Goal: Information Seeking & Learning: Understand process/instructions

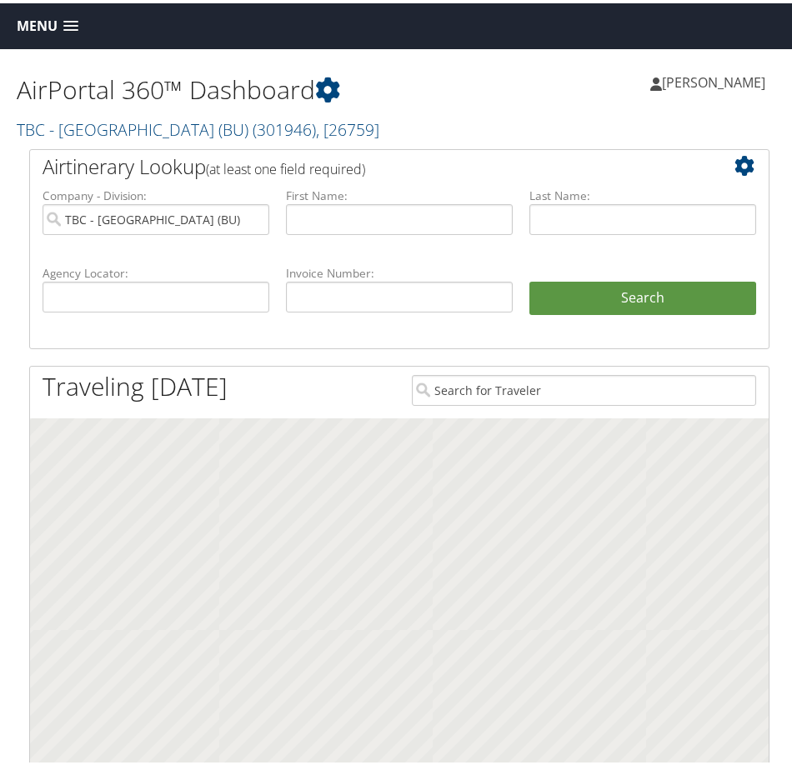
click at [49, 26] on span "Menu" at bounding box center [37, 23] width 41 height 16
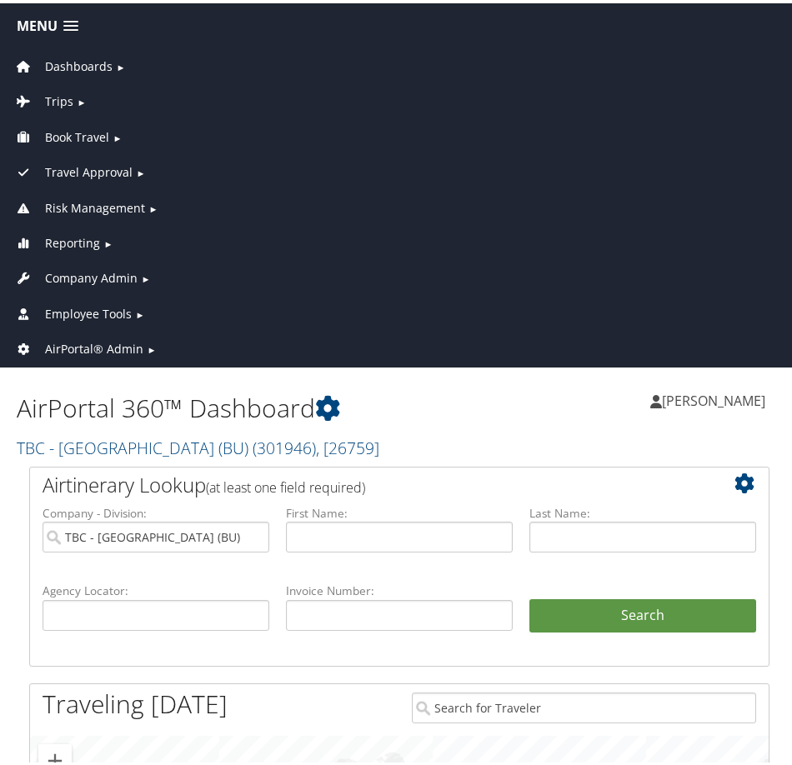
click at [83, 313] on span "Employee Tools" at bounding box center [88, 311] width 87 height 18
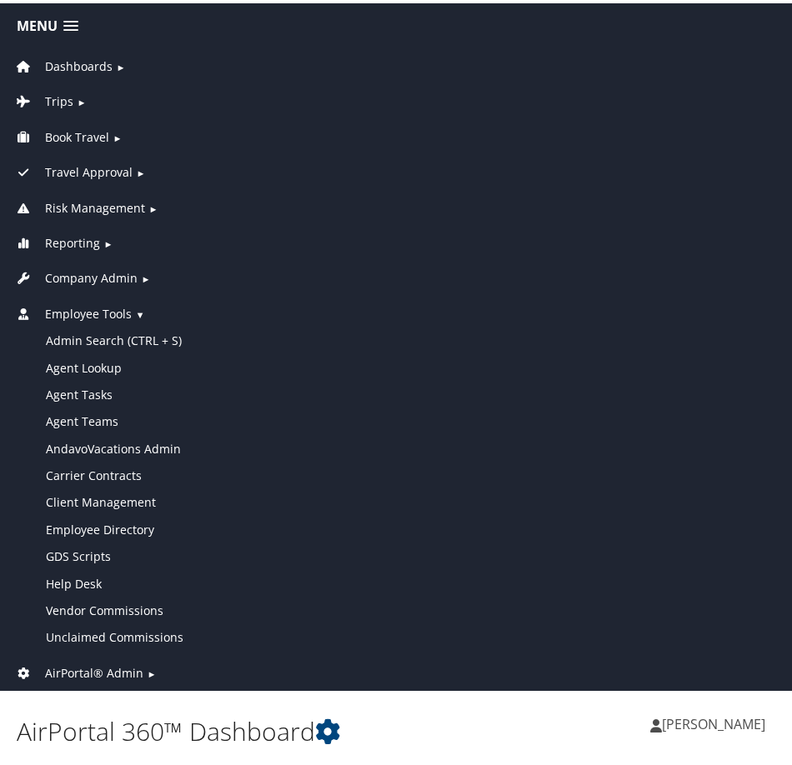
click at [84, 313] on span "Employee Tools" at bounding box center [88, 311] width 87 height 18
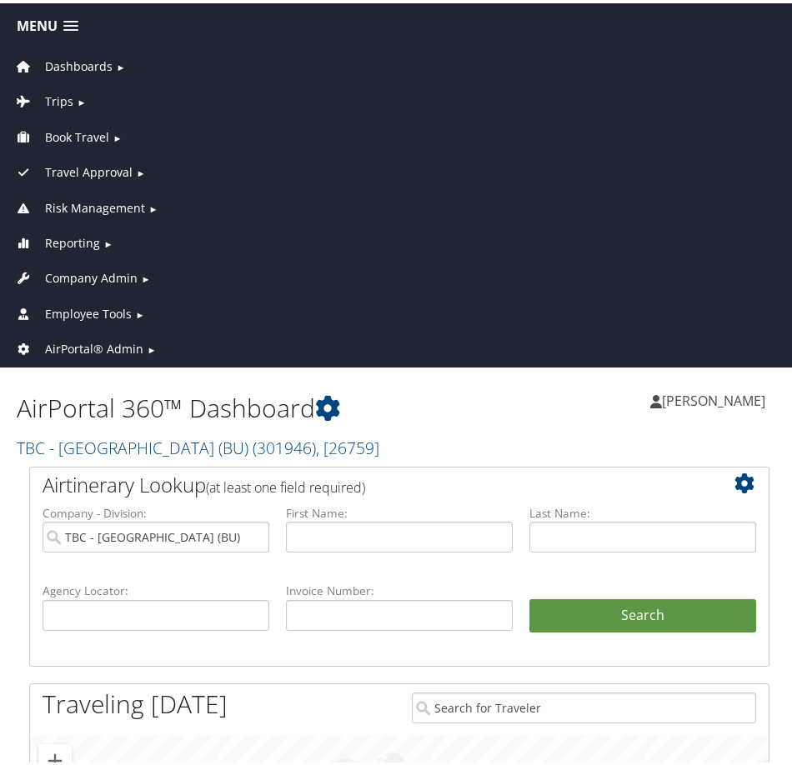
click at [76, 313] on span "Employee Tools" at bounding box center [88, 311] width 87 height 18
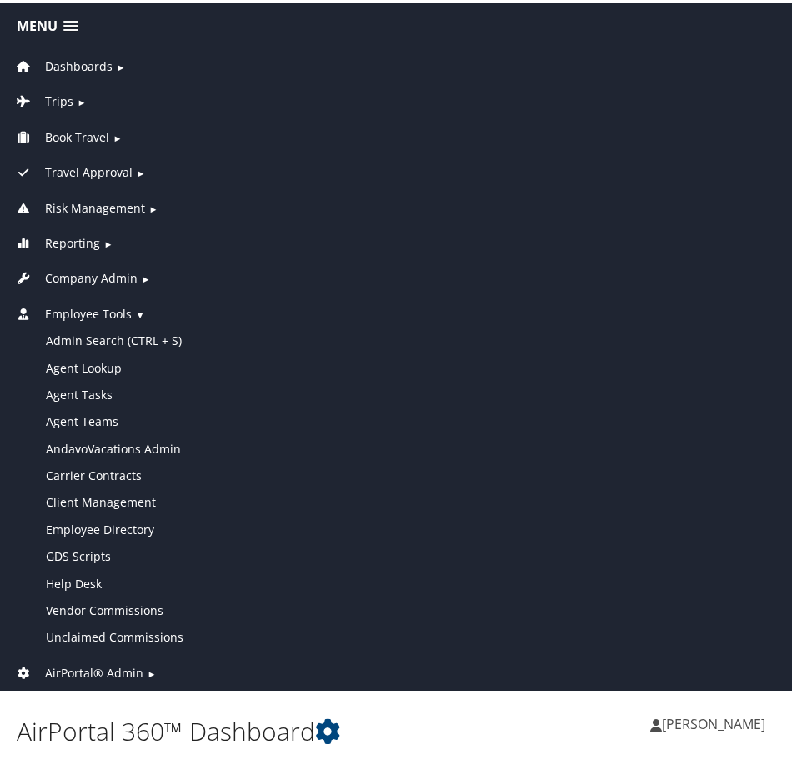
click at [109, 308] on span "Employee Tools" at bounding box center [88, 311] width 87 height 18
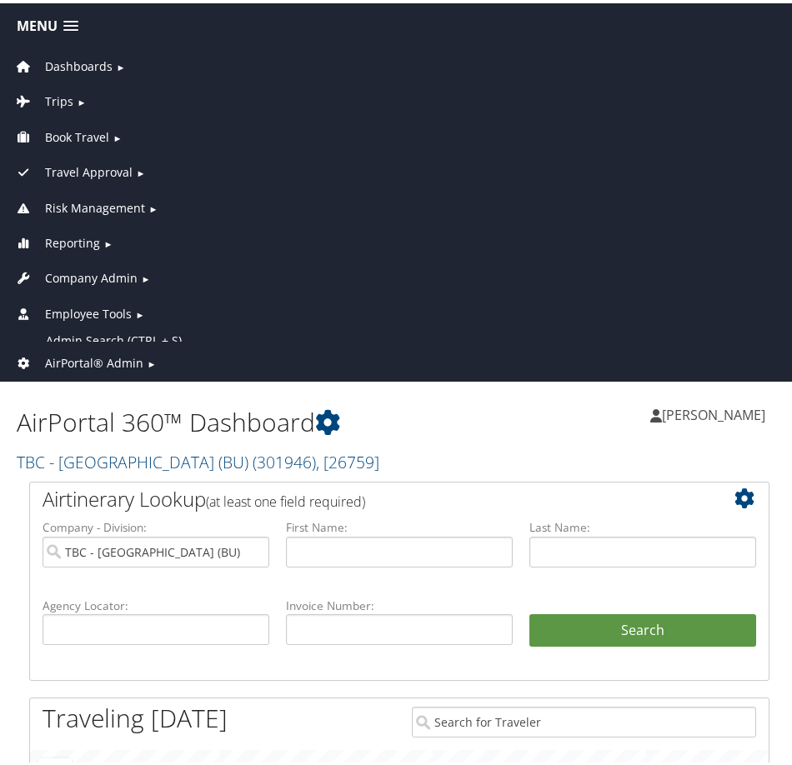
click at [104, 268] on span "Company Admin" at bounding box center [91, 275] width 93 height 18
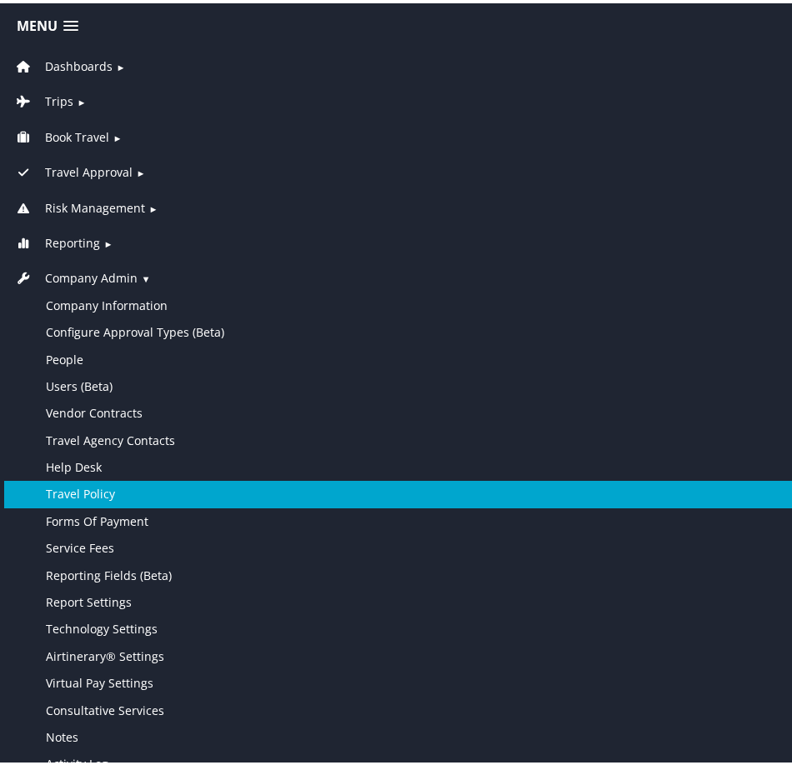
click at [116, 494] on link "Travel Policy" at bounding box center [399, 491] width 790 height 27
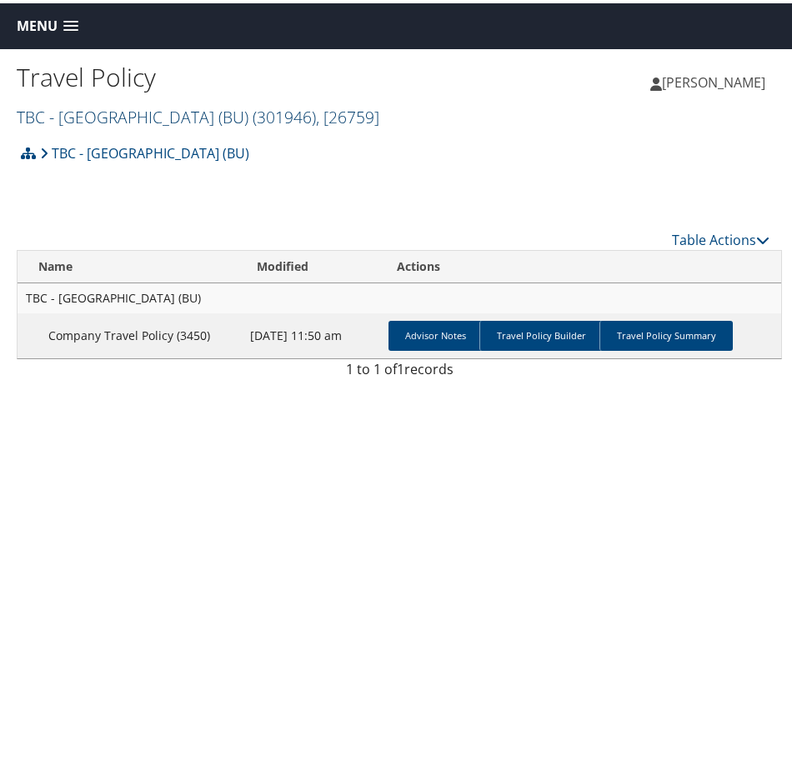
click at [253, 108] on span "( 301946 )" at bounding box center [284, 114] width 63 height 23
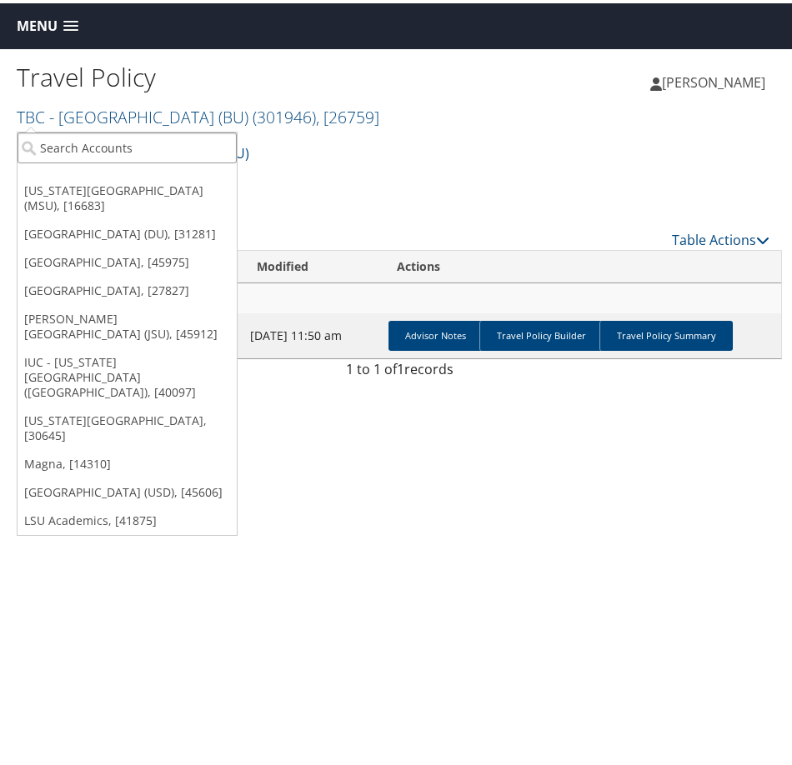
click at [159, 146] on input "search" at bounding box center [127, 144] width 219 height 31
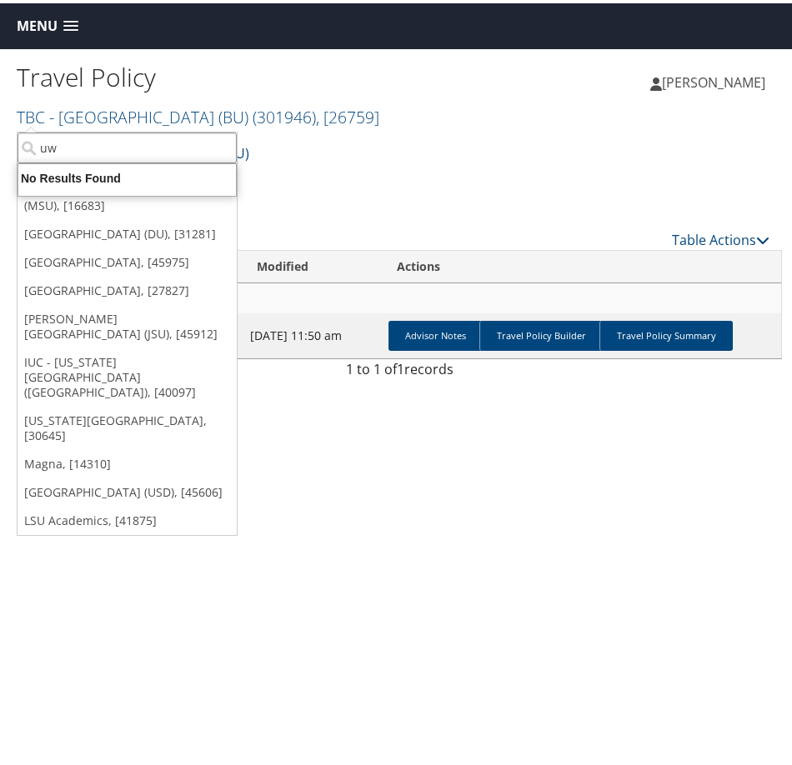
type input "u"
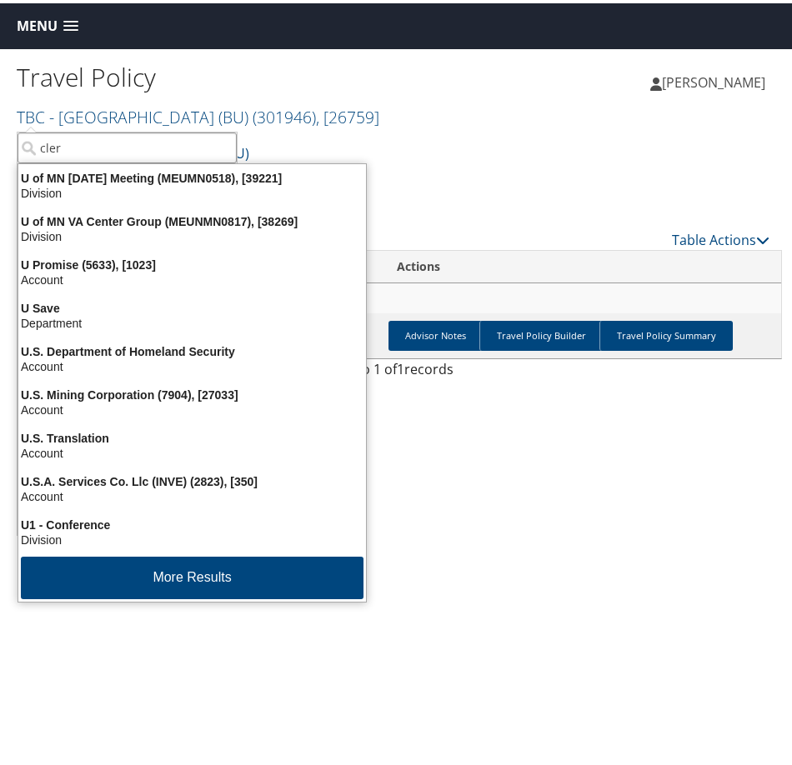
type input "clerk"
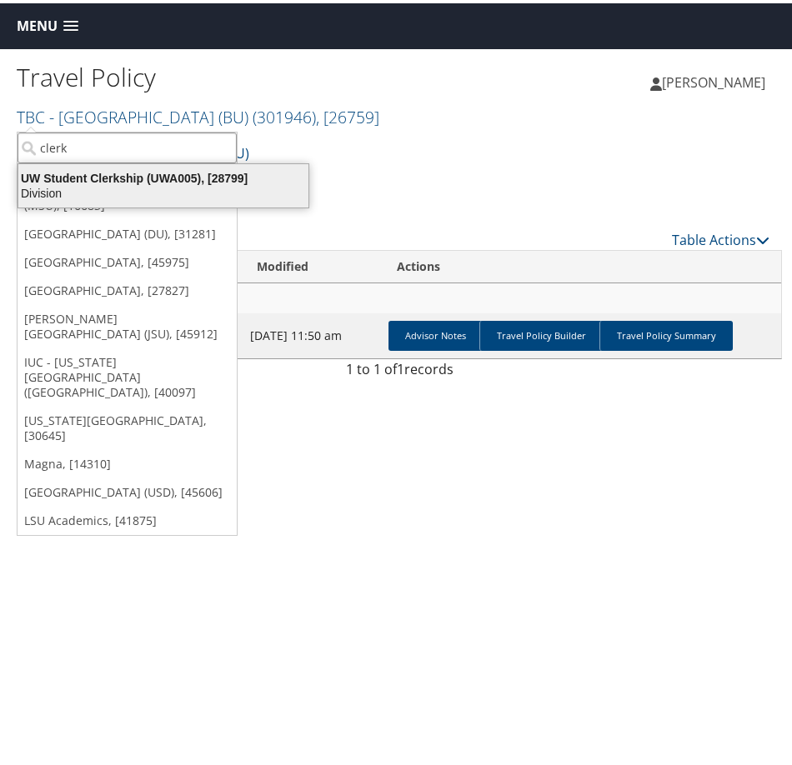
click at [102, 173] on div "UW Student Clerkship (UWA005), [28799]" at bounding box center [163, 175] width 310 height 15
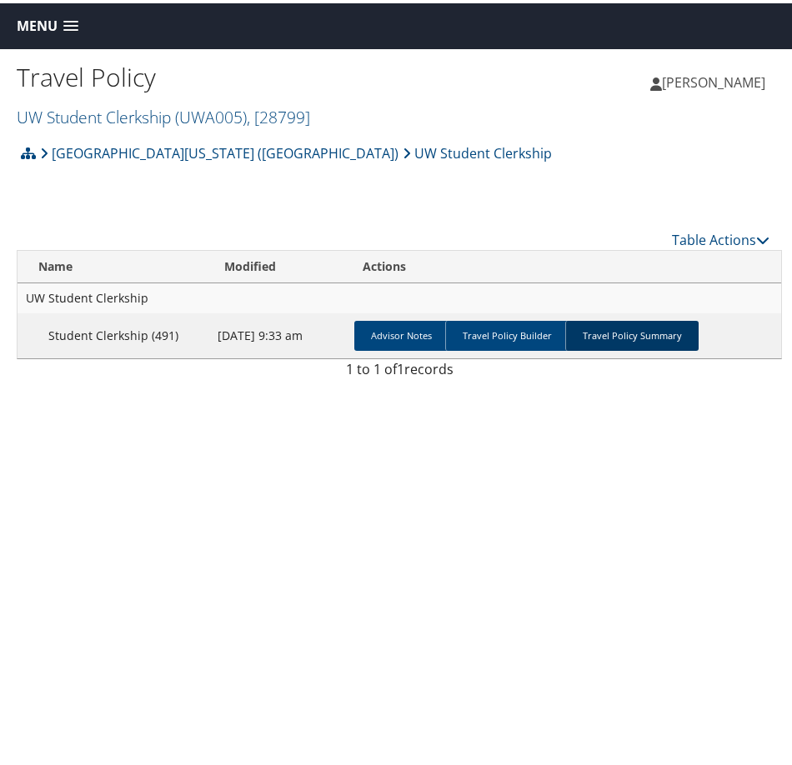
click at [648, 333] on link "Travel Policy Summary" at bounding box center [631, 333] width 133 height 30
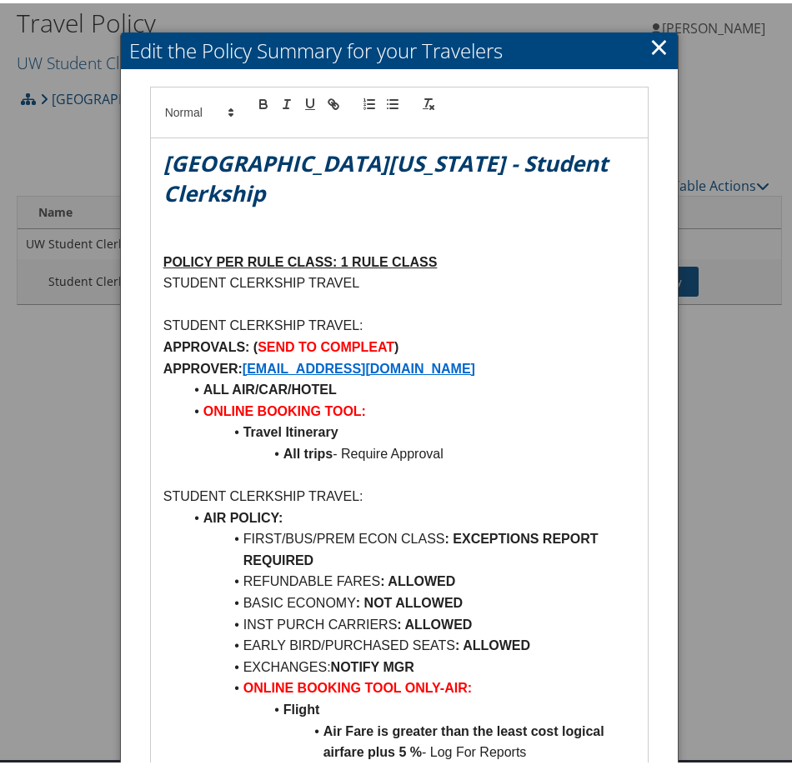
scroll to position [83, 0]
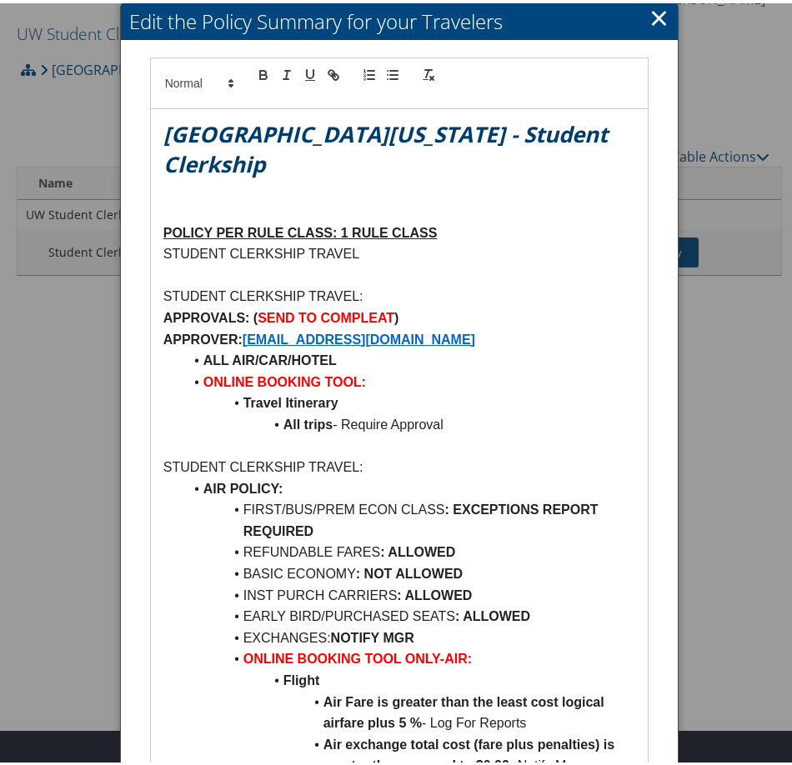
click at [661, 17] on link "×" at bounding box center [658, 13] width 19 height 33
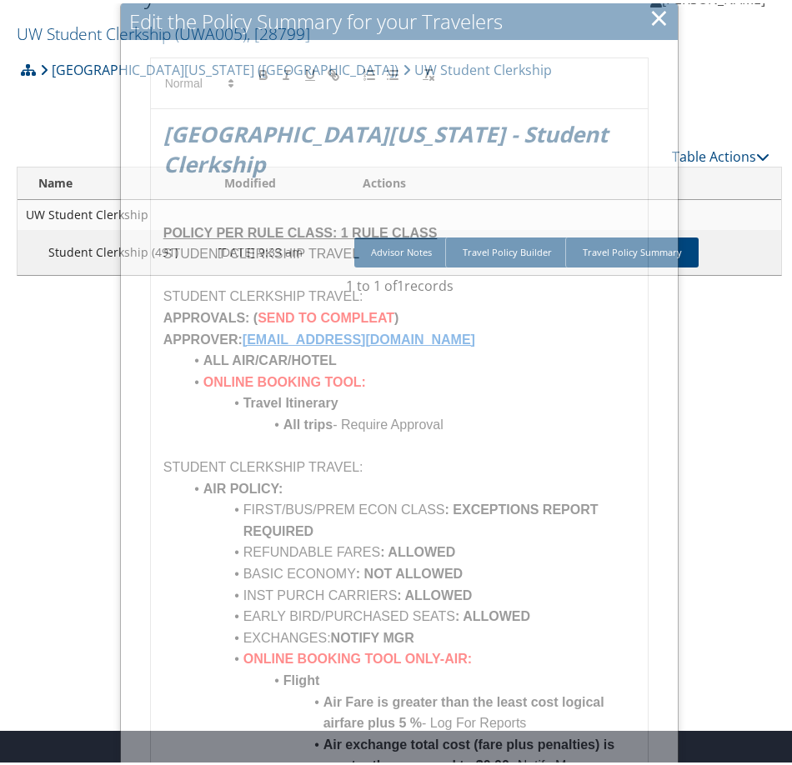
scroll to position [46, 0]
